Goal: Information Seeking & Learning: Learn about a topic

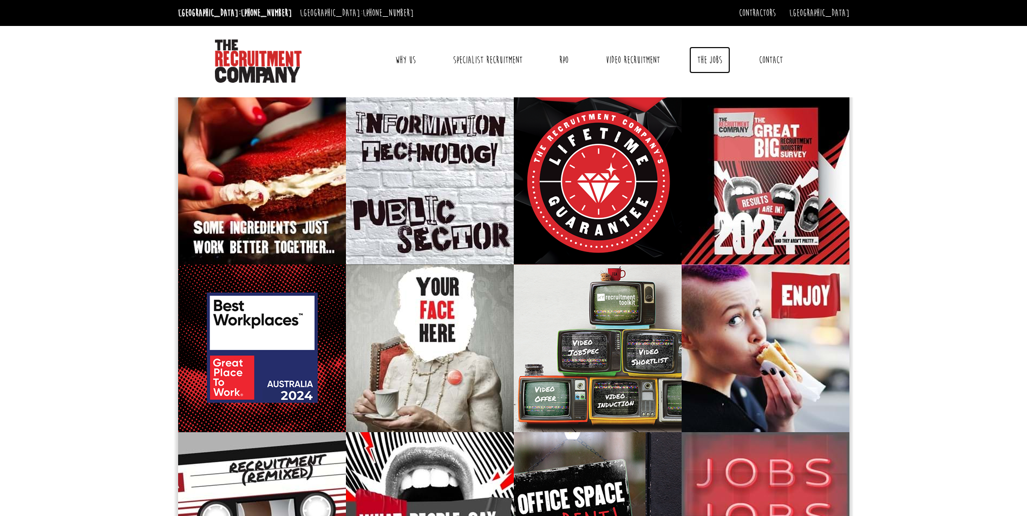
click at [705, 63] on link "The Jobs" at bounding box center [709, 60] width 41 height 27
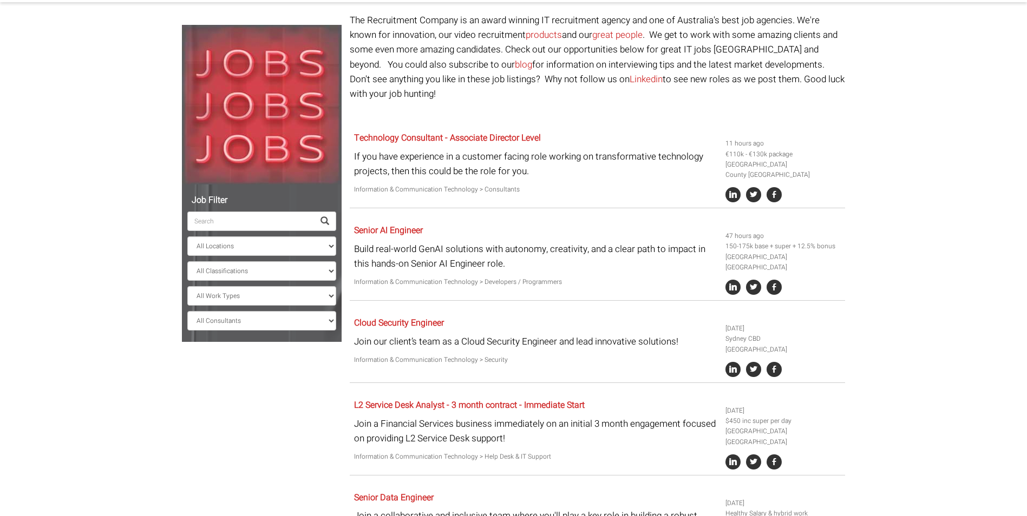
scroll to position [108, 0]
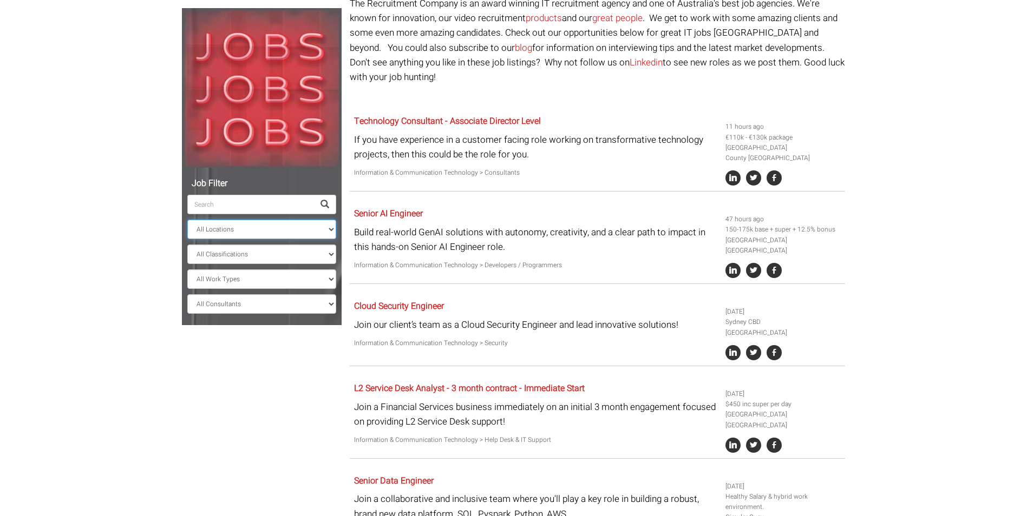
click at [218, 226] on select "All Locations Sydney Melbourne Ireland Sydney CBD Parramatta Circular Quay Nort…" at bounding box center [261, 229] width 149 height 19
select select "[GEOGRAPHIC_DATA]"
click at [187, 220] on select "All Locations Sydney Melbourne Ireland Sydney CBD Parramatta Circular Quay Nort…" at bounding box center [261, 229] width 149 height 19
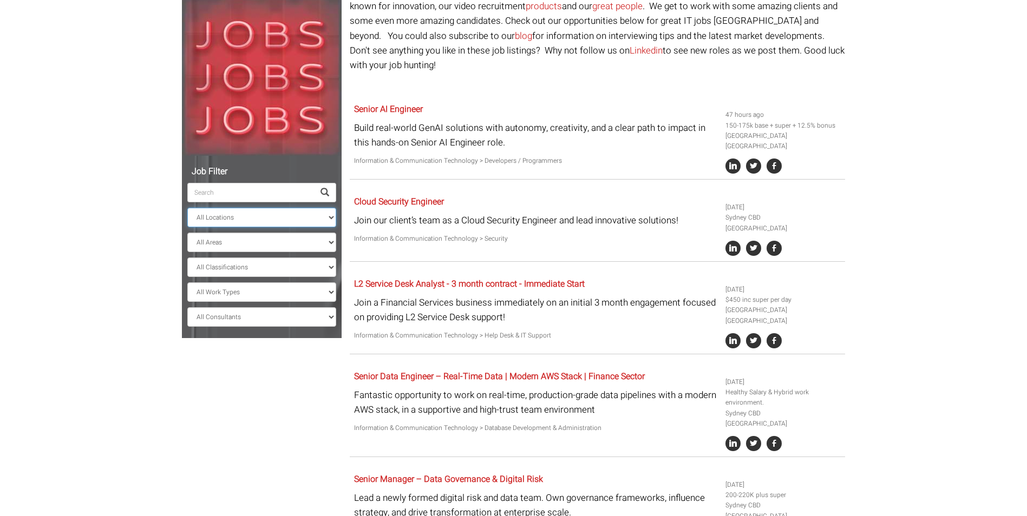
scroll to position [68, 0]
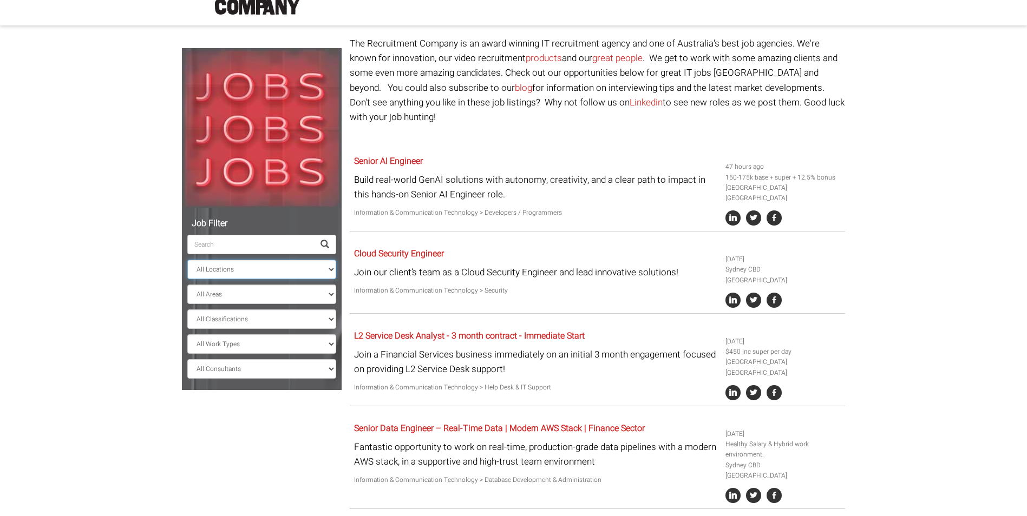
click at [237, 269] on select "All Locations Sydney Melbourne Ireland Sydney CBD Parramatta Circular Quay Nort…" at bounding box center [261, 269] width 149 height 19
select select
click at [187, 260] on select "All Locations Sydney Melbourne Ireland Sydney CBD Parramatta Circular Quay Nort…" at bounding box center [261, 269] width 149 height 19
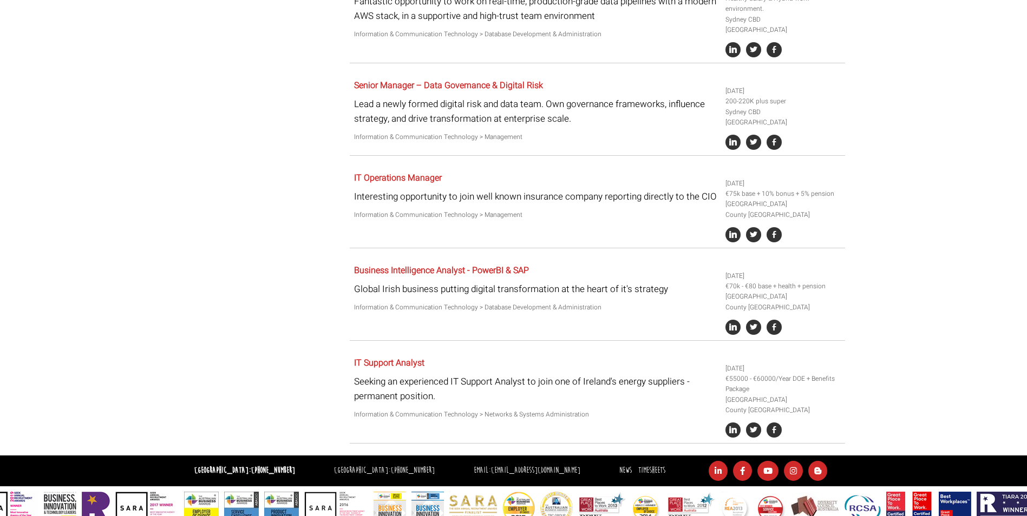
scroll to position [981, 0]
